Goal: Transaction & Acquisition: Purchase product/service

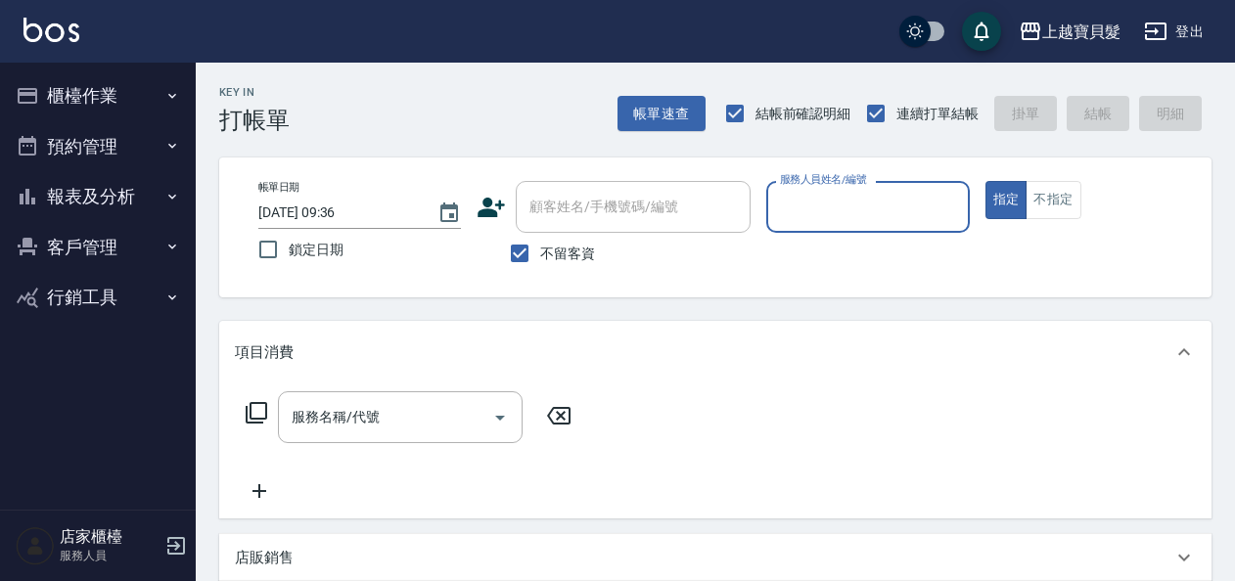
click at [150, 92] on button "櫃檯作業" at bounding box center [98, 95] width 180 height 51
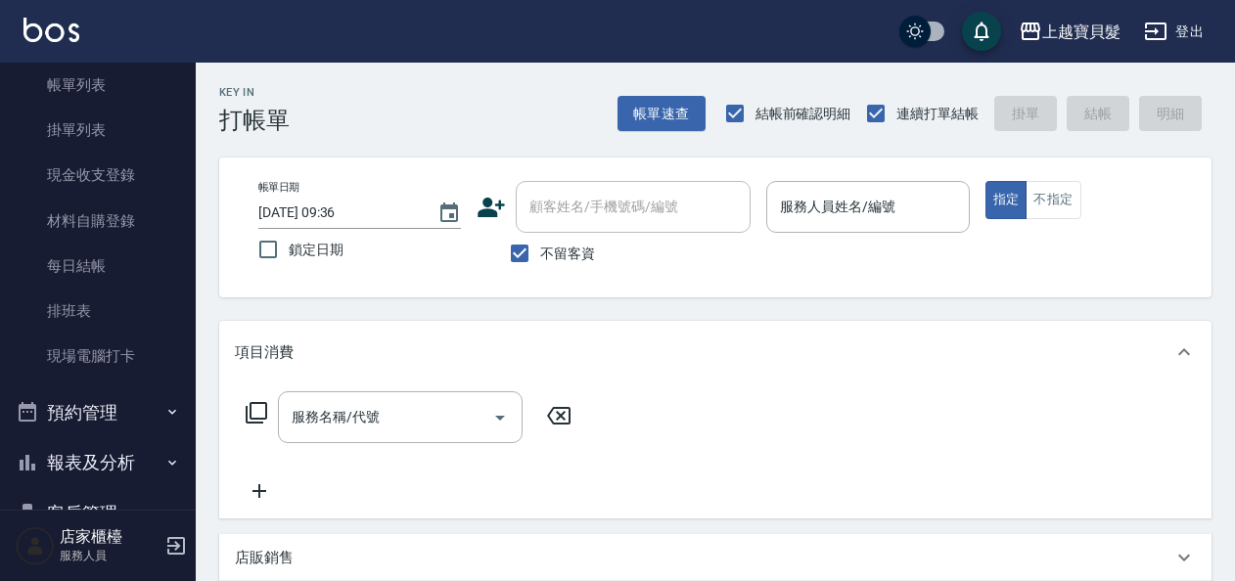
scroll to position [213, 0]
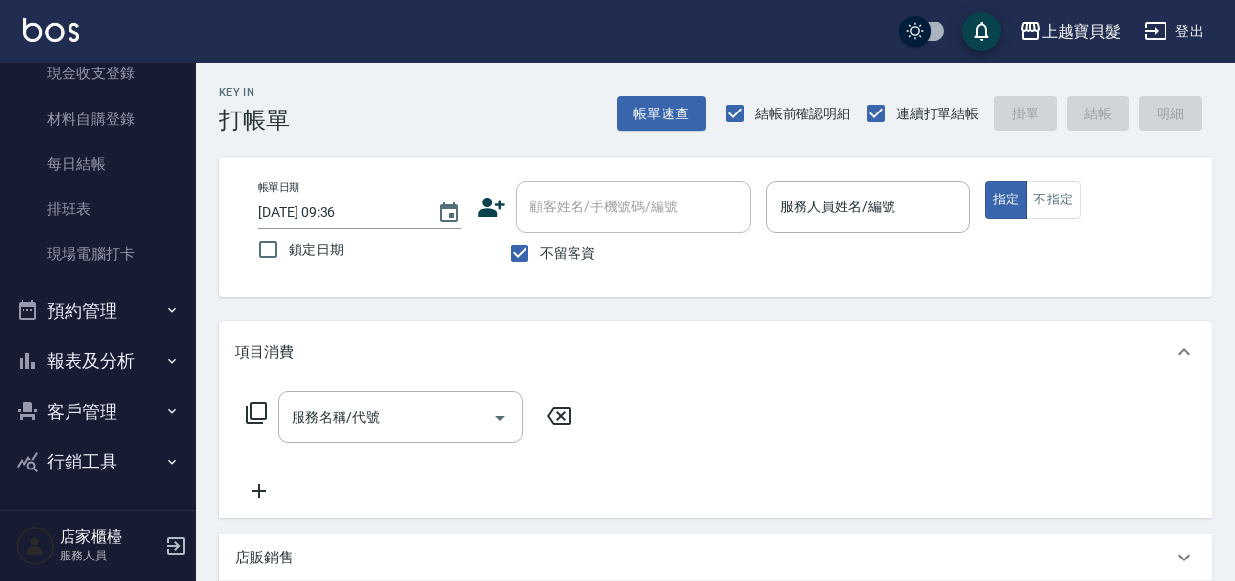
click at [120, 364] on button "報表及分析" at bounding box center [98, 361] width 180 height 51
click at [118, 331] on button "預約管理" at bounding box center [98, 311] width 180 height 51
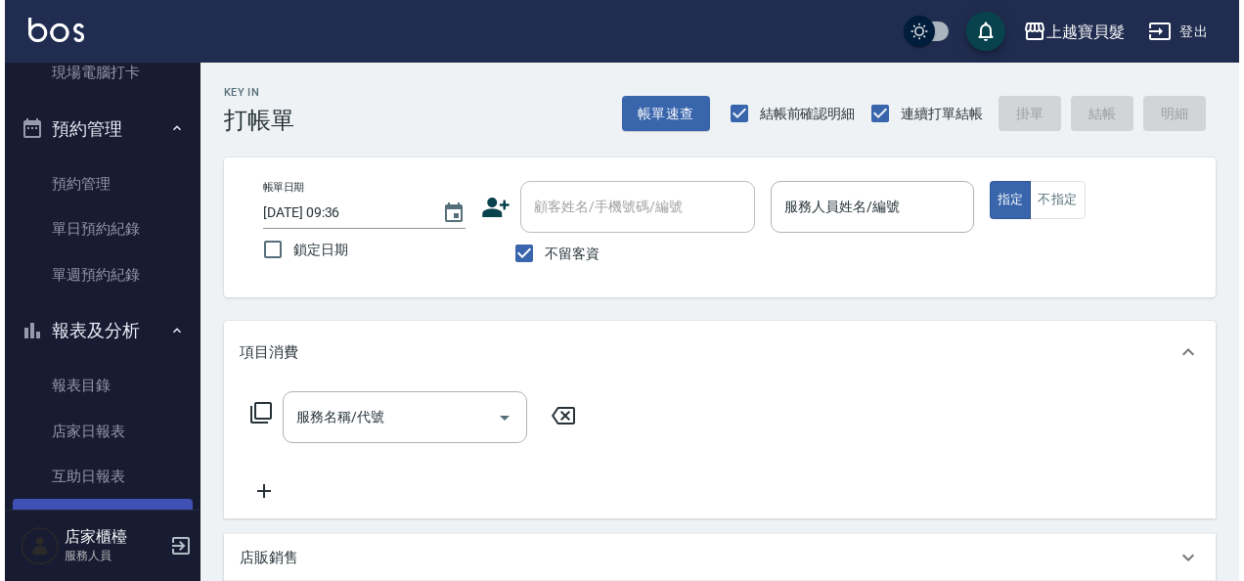
scroll to position [507, 0]
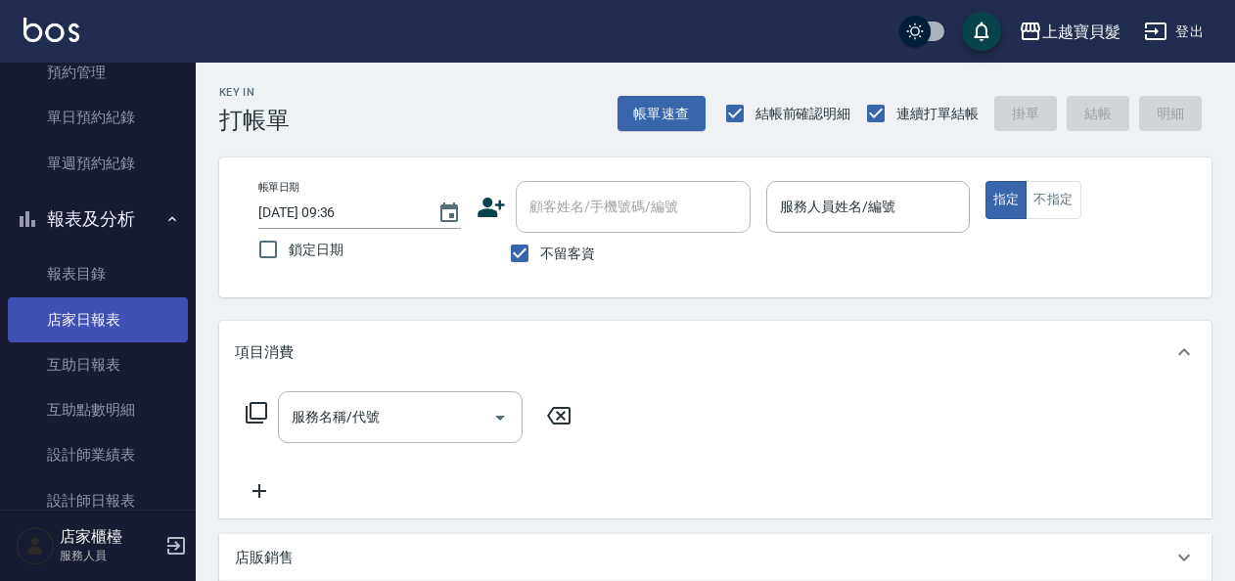
click at [104, 307] on link "店家日報表" at bounding box center [98, 319] width 180 height 45
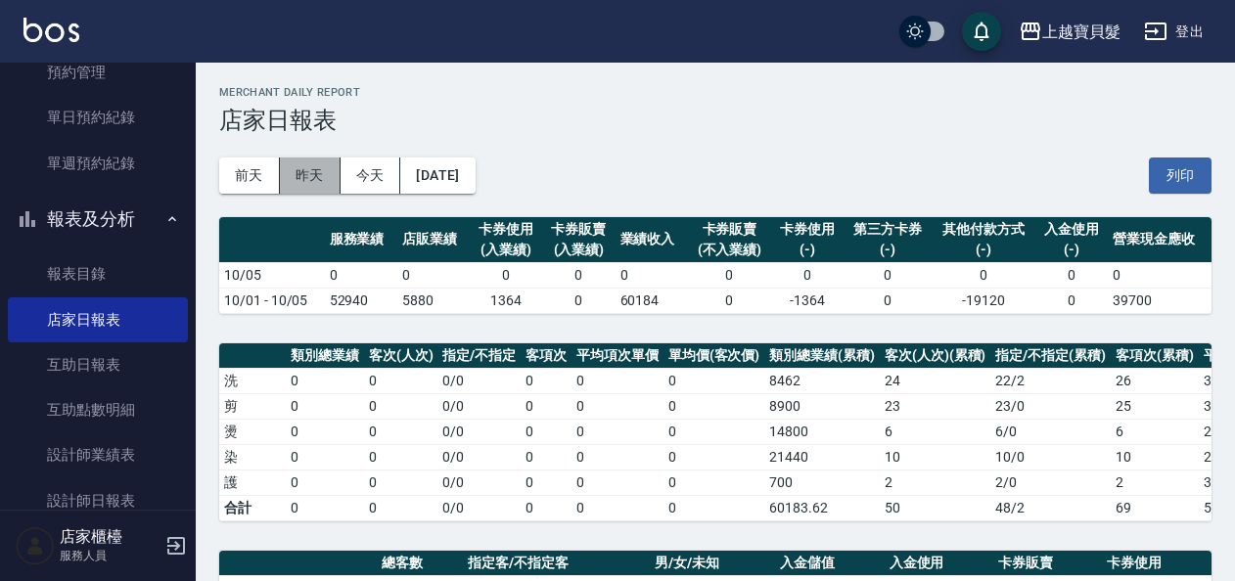
click at [338, 171] on button "昨天" at bounding box center [310, 175] width 61 height 36
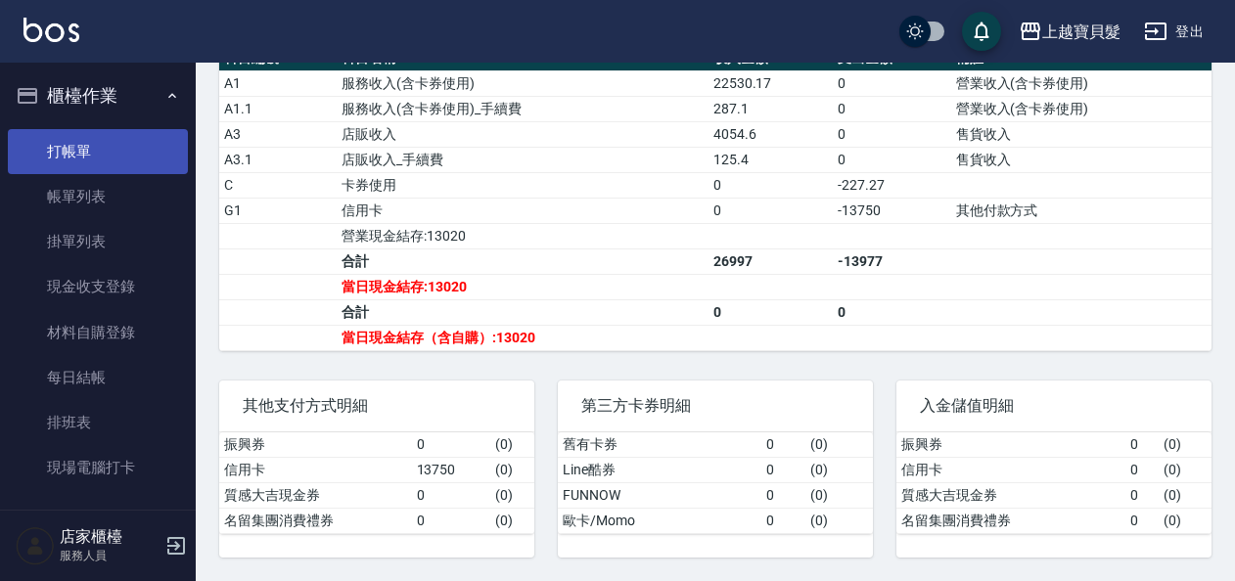
click at [109, 163] on link "打帳單" at bounding box center [98, 151] width 180 height 45
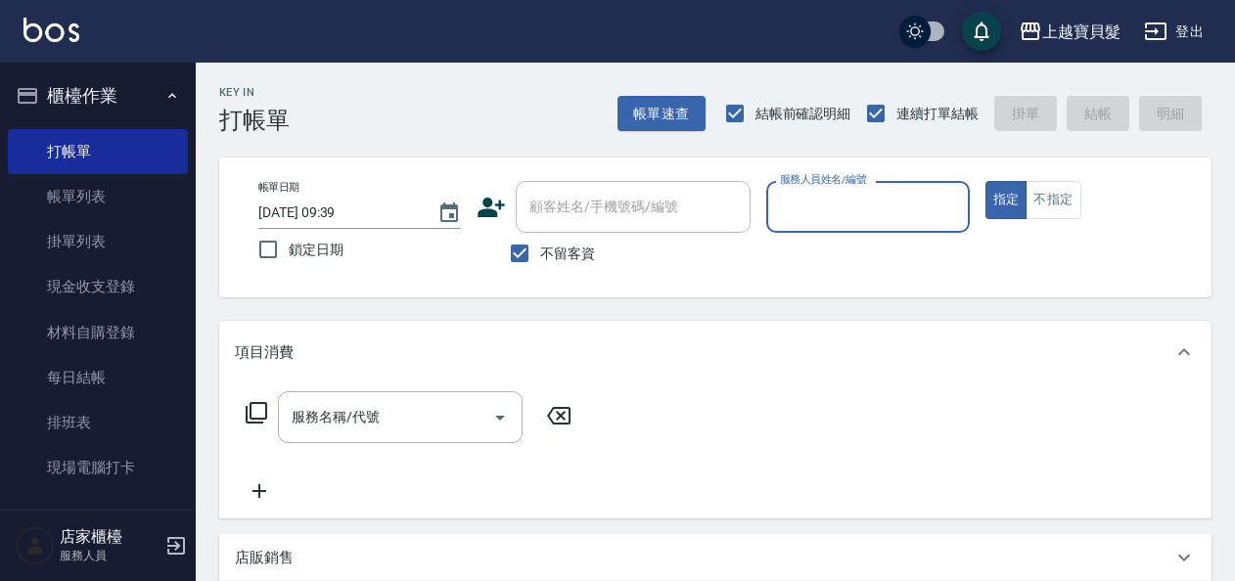
click at [841, 215] on input "服務人員姓名/編號" at bounding box center [867, 207] width 185 height 34
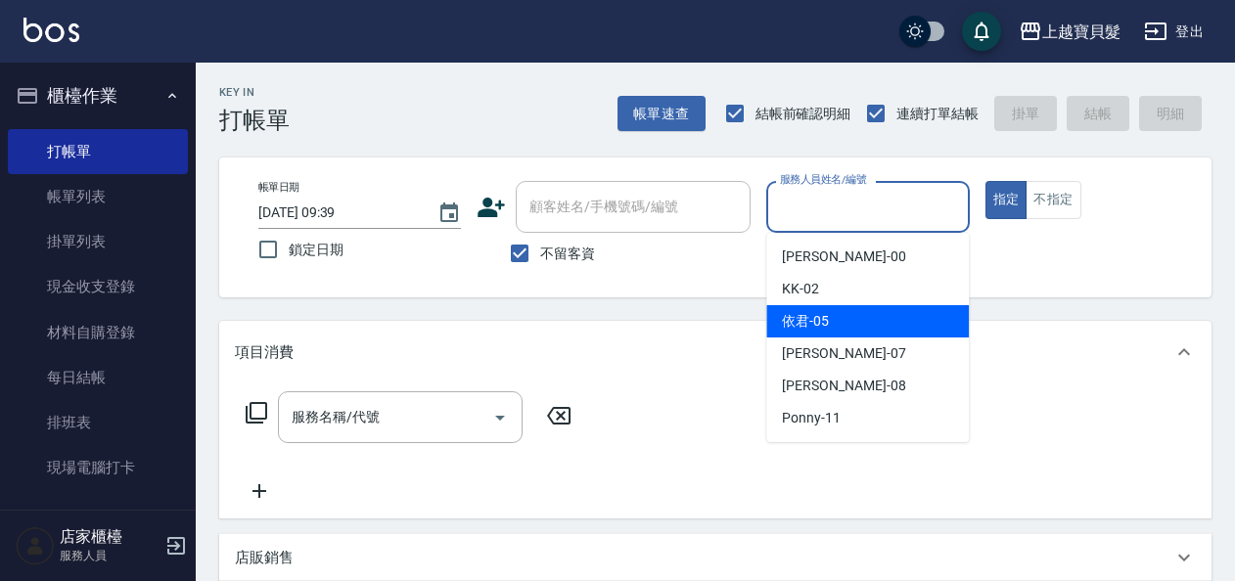
click at [851, 323] on div "依君 -05" at bounding box center [867, 321] width 202 height 32
type input "依君-05"
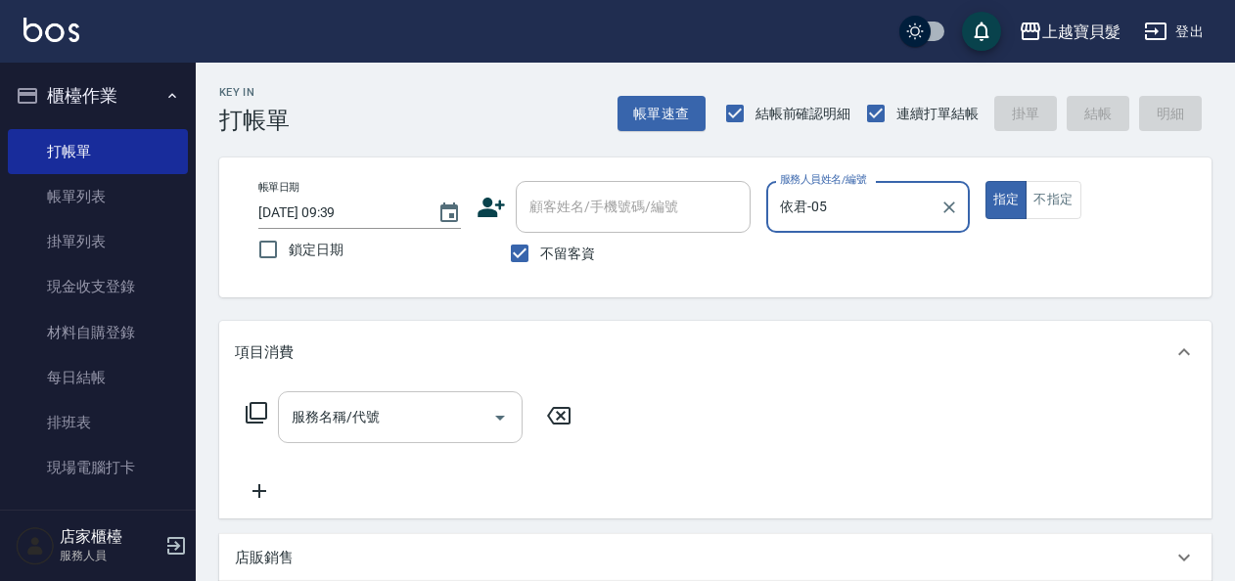
click at [291, 411] on input "服務名稱/代號" at bounding box center [386, 417] width 198 height 34
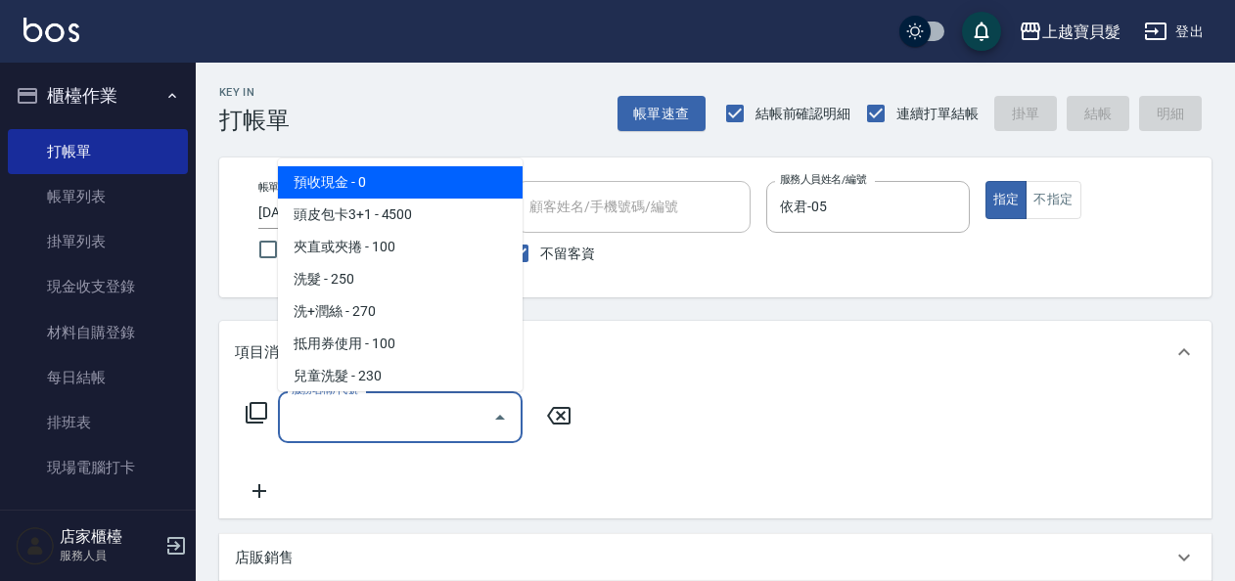
click at [245, 412] on icon at bounding box center [256, 412] width 23 height 23
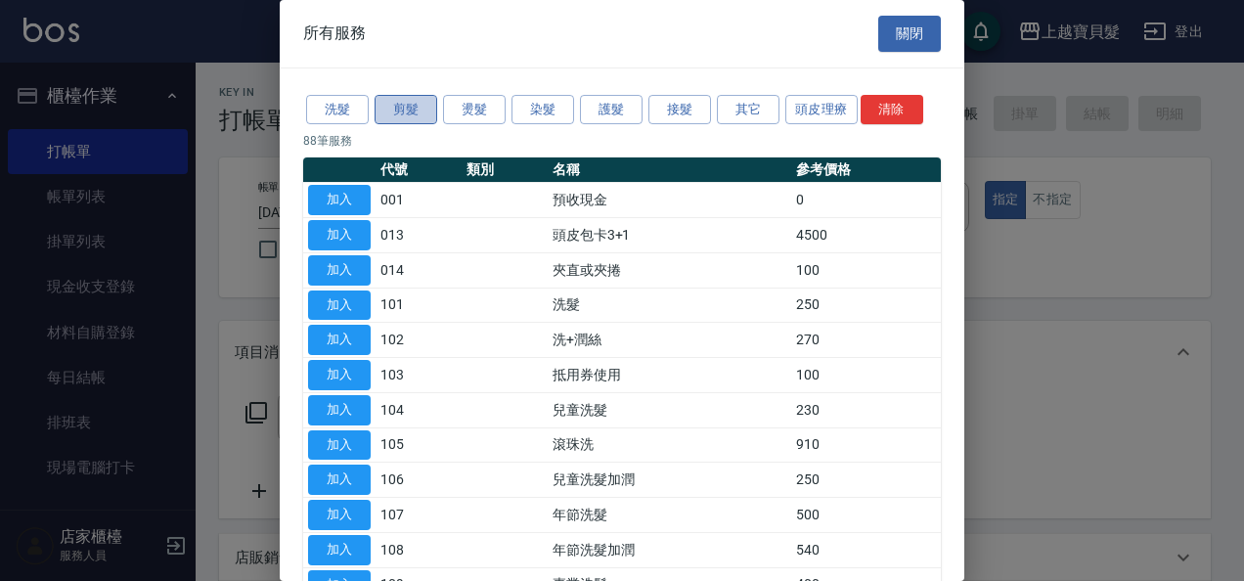
click at [416, 115] on button "剪髮" at bounding box center [406, 110] width 63 height 30
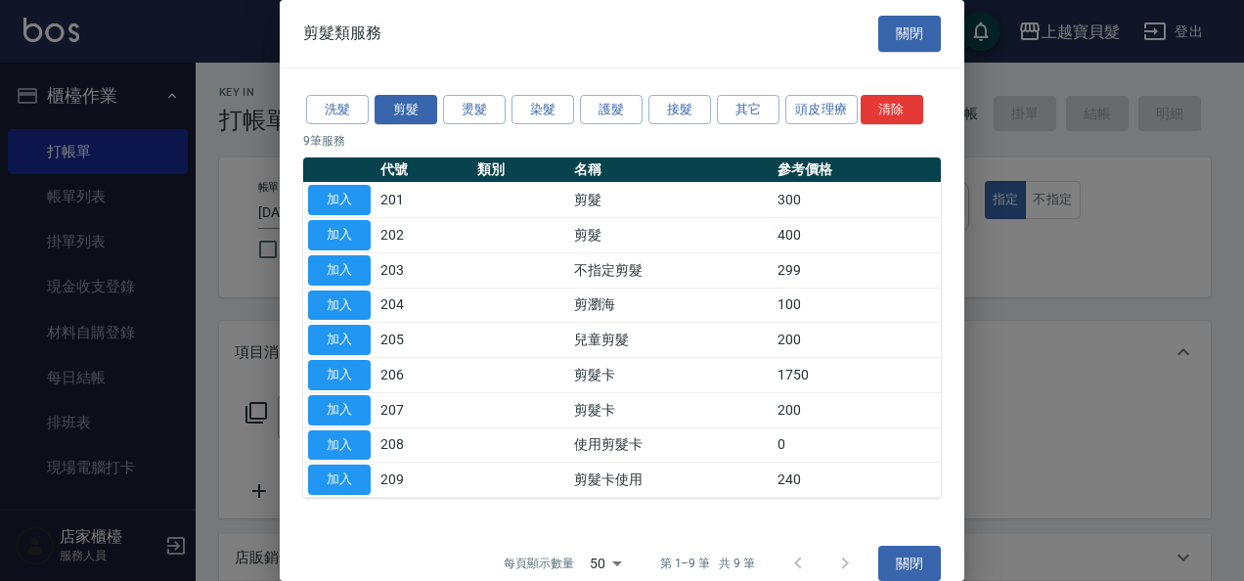
click at [375, 238] on td "加入" at bounding box center [339, 235] width 72 height 35
click at [364, 239] on button "加入" at bounding box center [339, 235] width 63 height 30
type input "剪髮(202)"
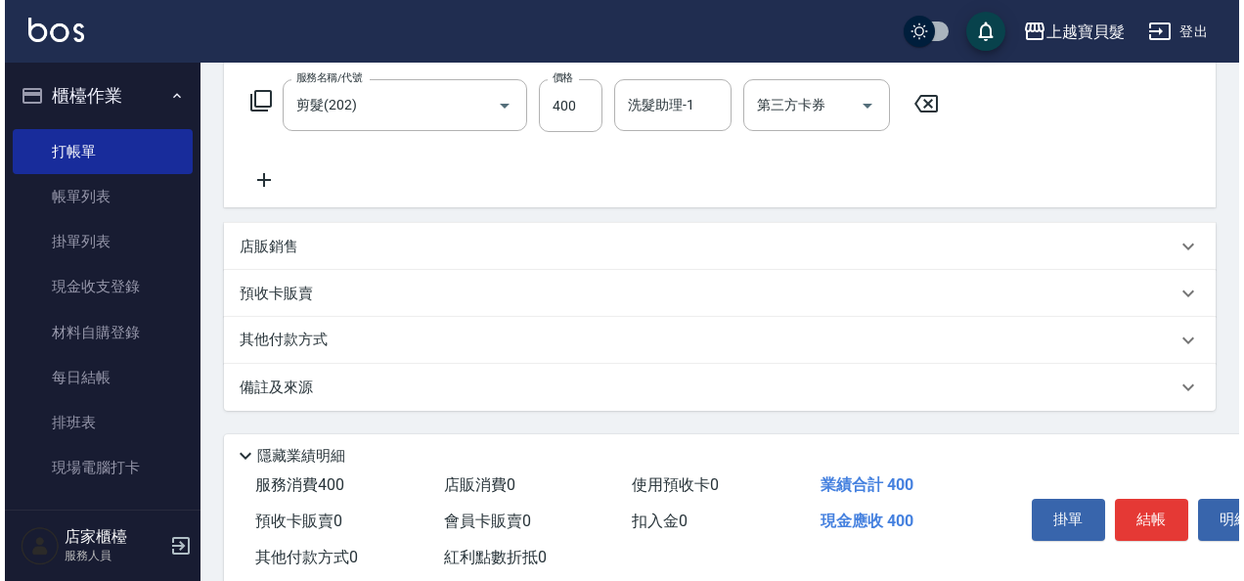
scroll to position [361, 0]
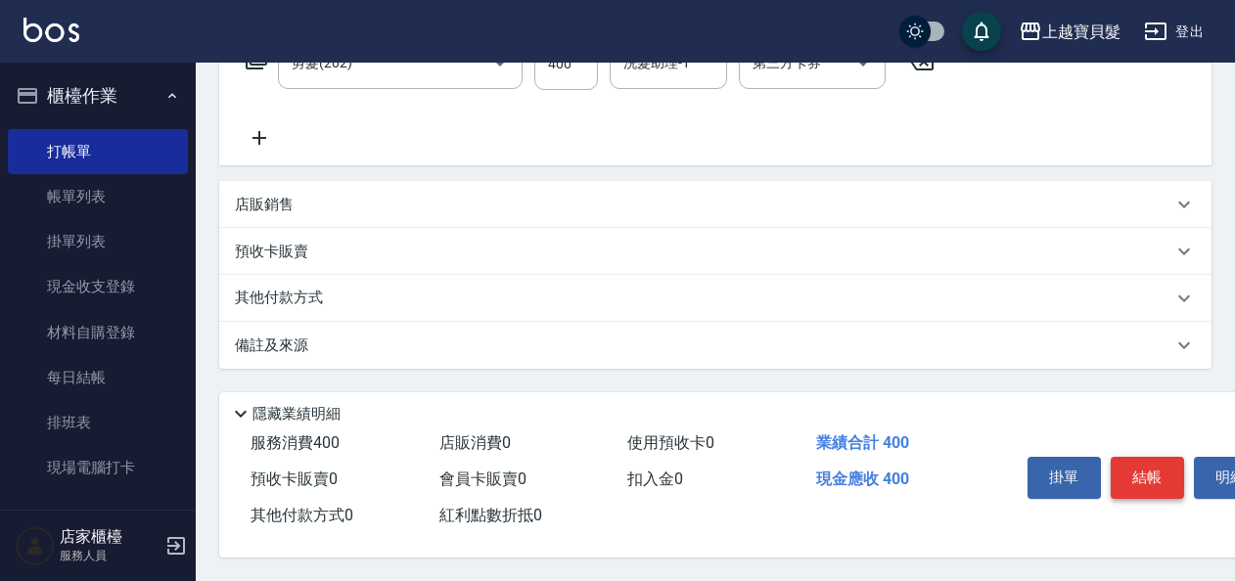
drag, startPoint x: 1145, startPoint y: 468, endPoint x: 1119, endPoint y: 486, distance: 31.5
click at [1144, 468] on button "結帳" at bounding box center [1146, 477] width 73 height 41
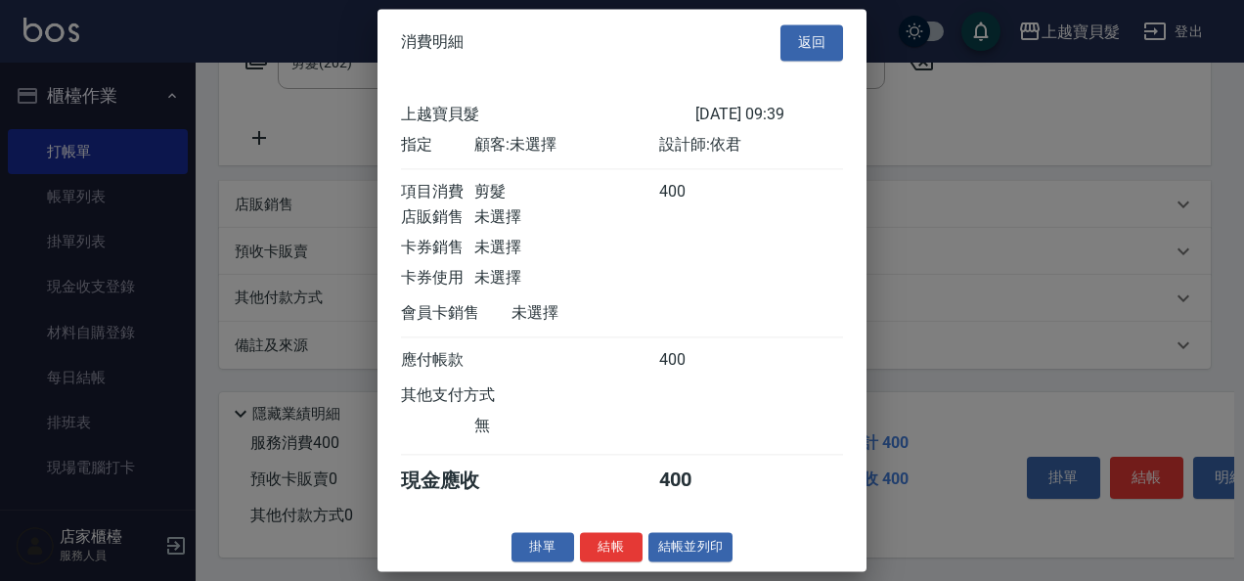
click at [638, 559] on div "掛單 結帳 結帳並列印" at bounding box center [622, 547] width 489 height 30
click at [672, 556] on button "結帳並列印" at bounding box center [691, 547] width 85 height 30
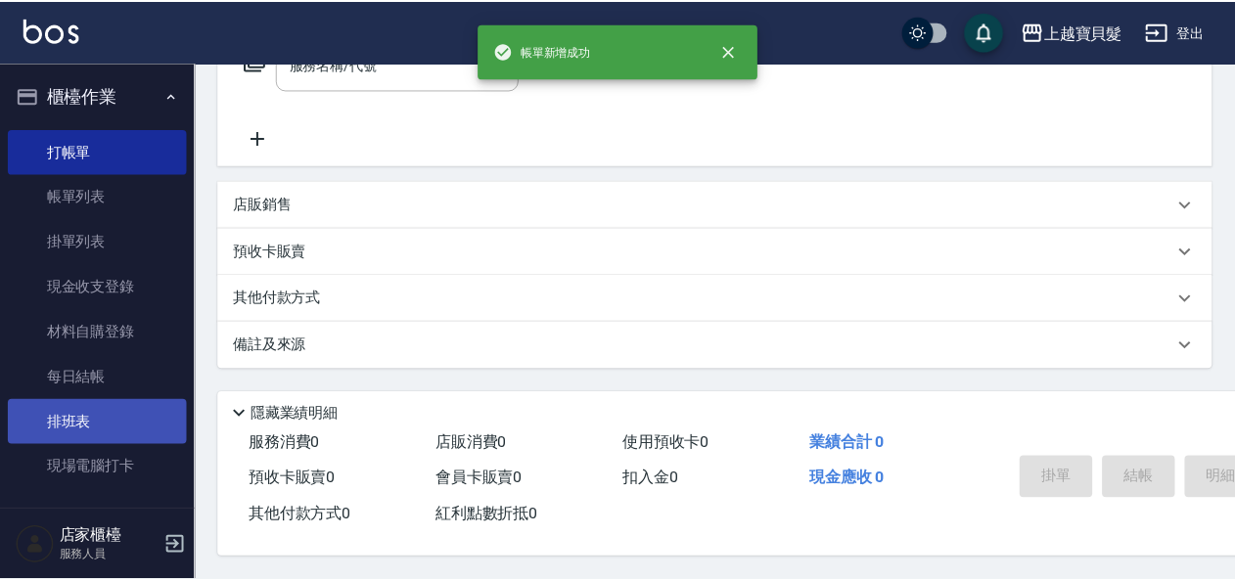
scroll to position [0, 0]
